Goal: Transaction & Acquisition: Book appointment/travel/reservation

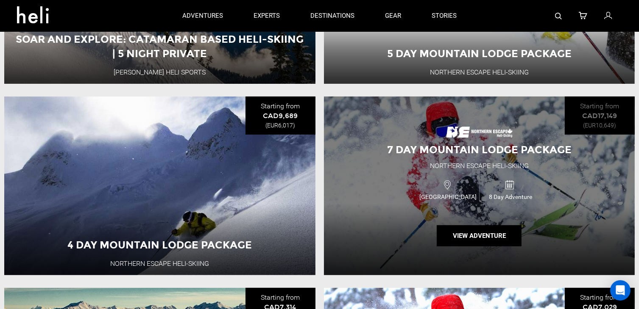
scroll to position [236, 0]
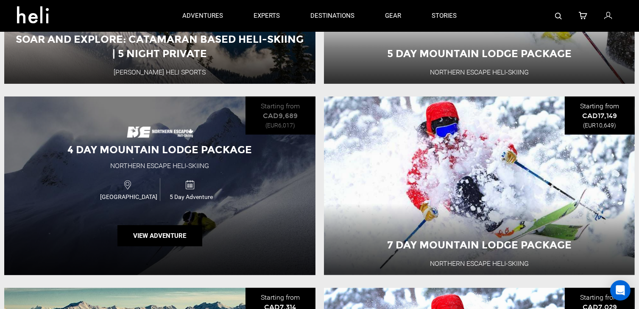
click at [264, 223] on div "4 Day Mountain Lodge Package Northern Escape Heli-Skiing [GEOGRAPHIC_DATA] 5 Da…" at bounding box center [159, 186] width 311 height 179
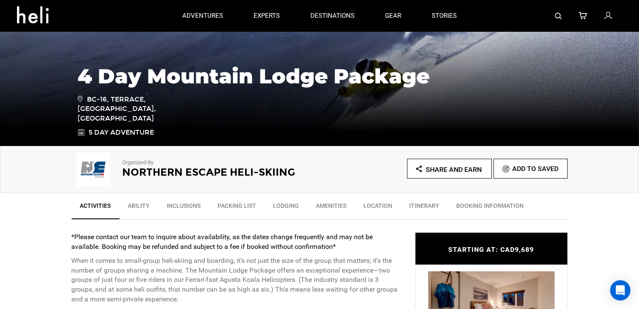
scroll to position [139, 0]
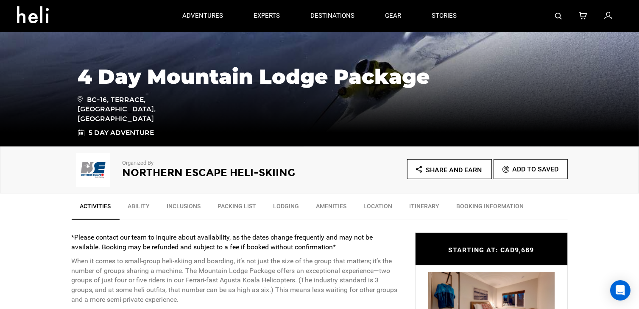
click at [139, 206] on link "Ability" at bounding box center [139, 208] width 39 height 21
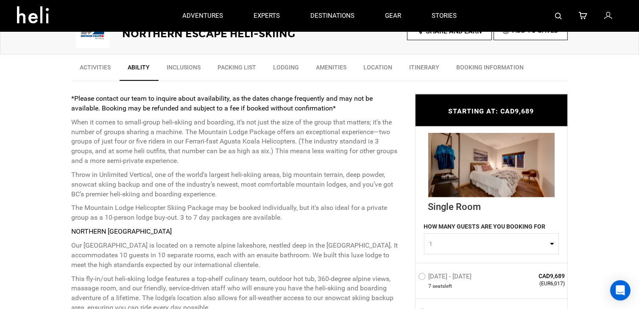
scroll to position [257, 0]
